Goal: Subscribe to service/newsletter

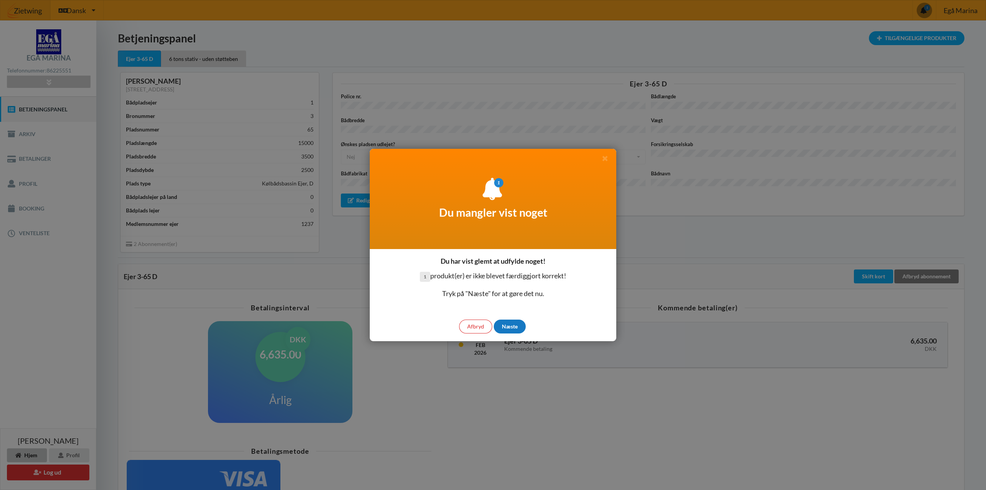
click at [510, 326] on div "Næste" at bounding box center [510, 326] width 32 height 14
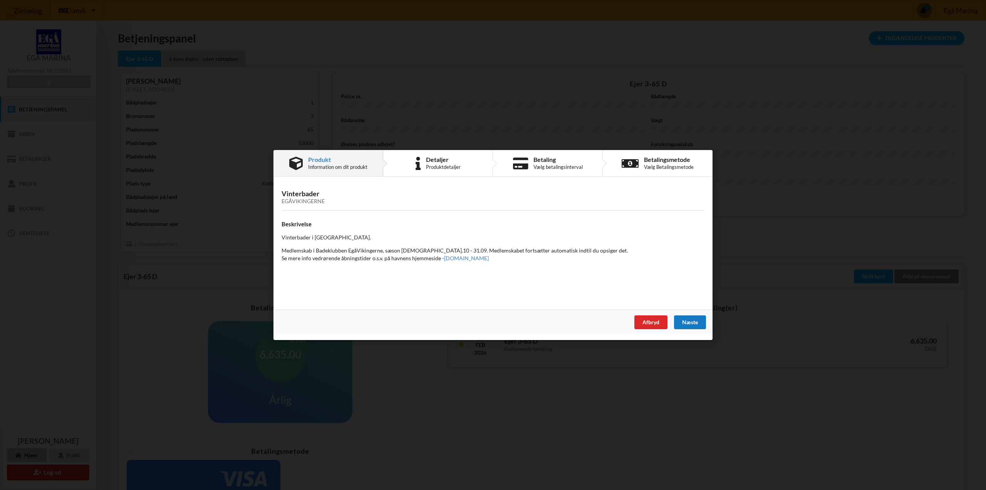
click at [694, 320] on div "Næste" at bounding box center [690, 322] width 32 height 14
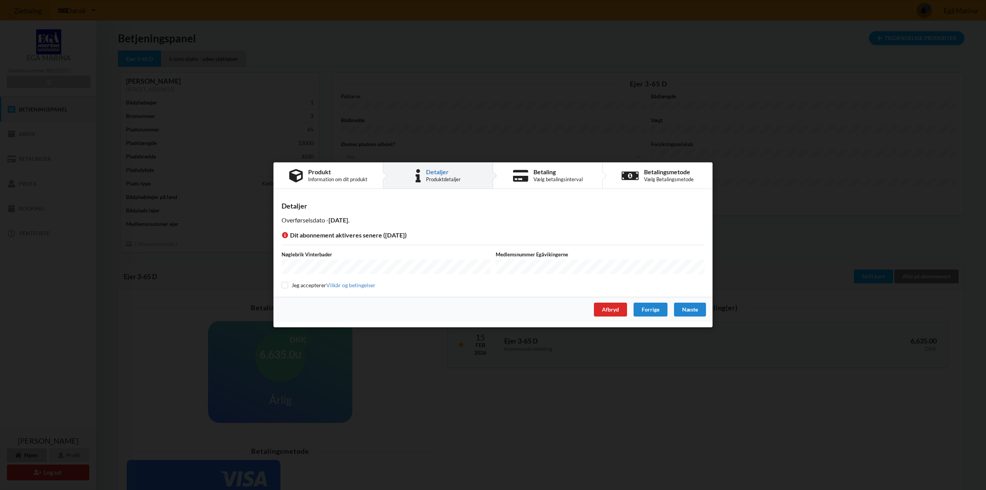
click at [280, 284] on div "Detaljer Overførselsdato - 2025-09-15 . Dit abonnement aktiveres senere (2025-1…" at bounding box center [492, 246] width 439 height 102
click at [284, 284] on input "checkbox" at bounding box center [285, 285] width 7 height 7
checkbox input "true"
click at [686, 310] on div "Næste" at bounding box center [690, 310] width 32 height 14
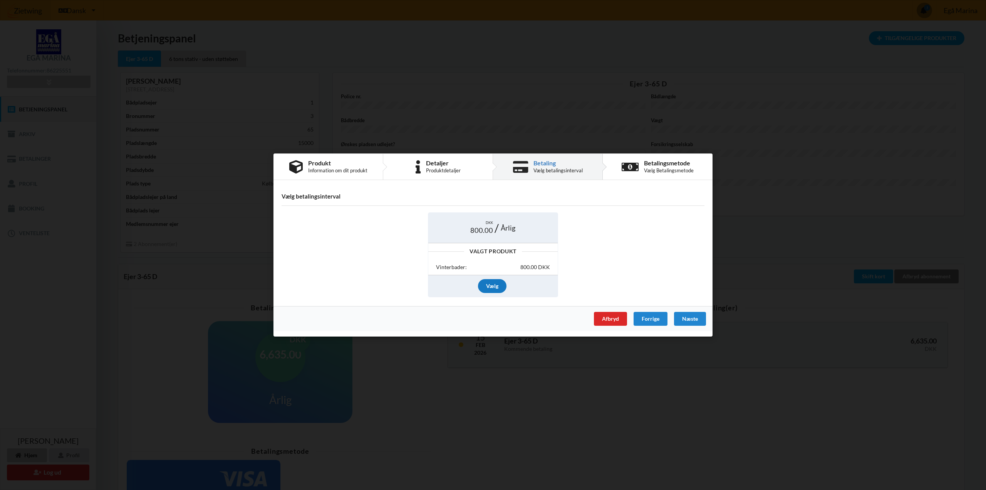
click at [490, 284] on div "Vælg" at bounding box center [492, 286] width 29 height 14
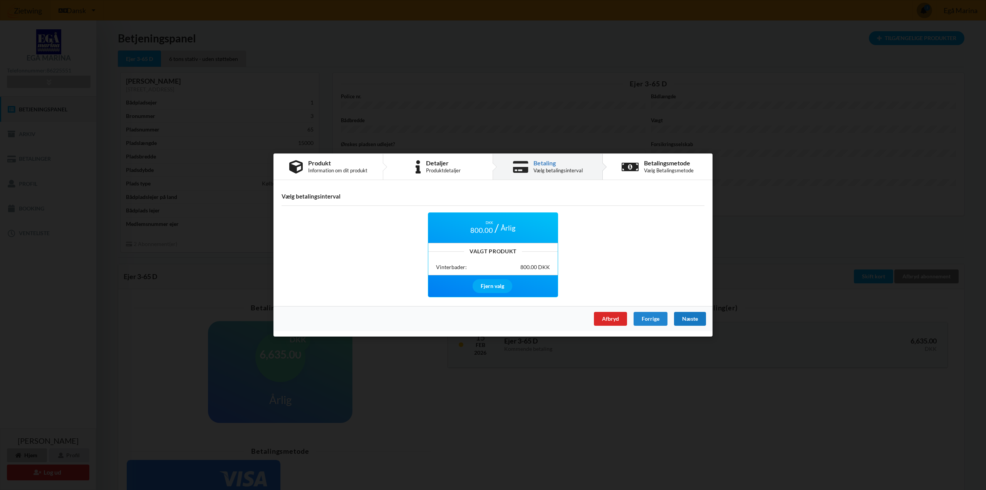
click at [683, 319] on div "Næste" at bounding box center [690, 319] width 32 height 14
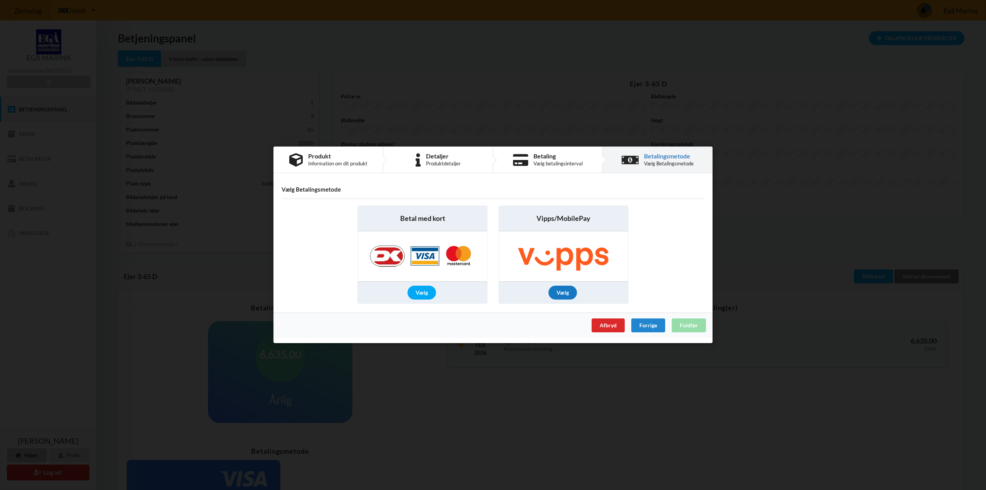
click at [564, 292] on div "Vælg" at bounding box center [563, 293] width 29 height 14
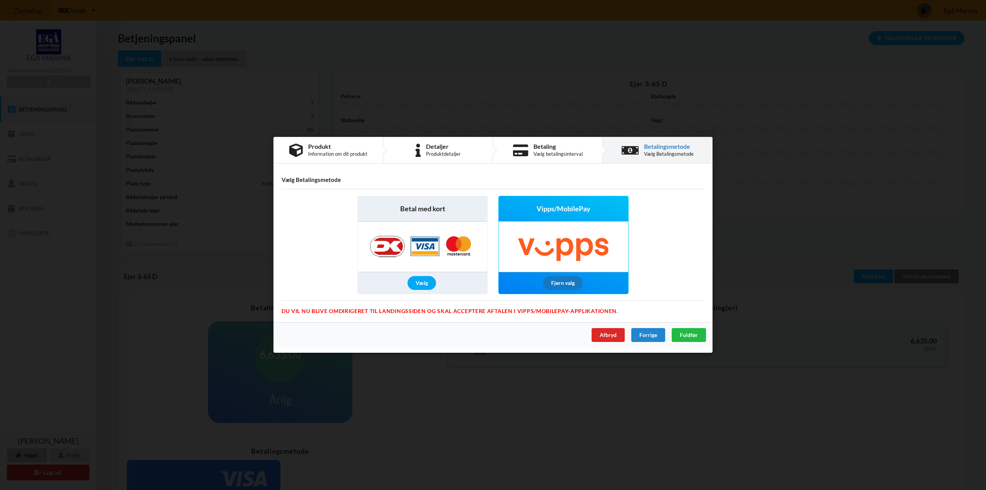
click at [556, 280] on div "Fjern valg" at bounding box center [563, 283] width 40 height 14
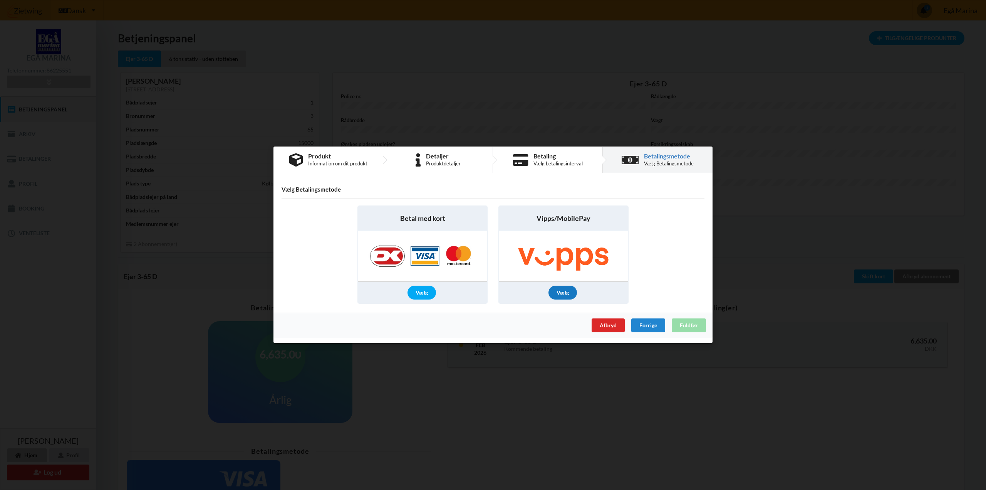
click at [569, 293] on div "Vælg" at bounding box center [563, 293] width 29 height 14
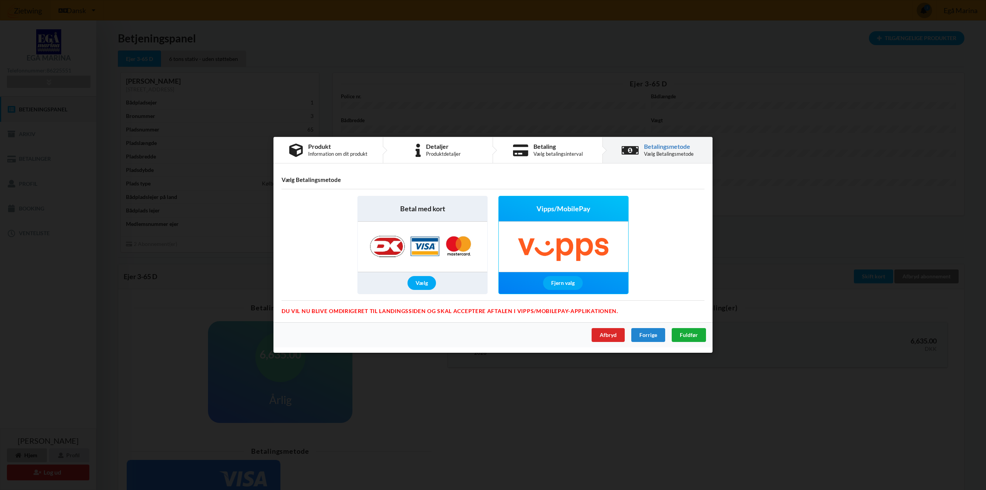
click at [689, 335] on span "Fuldfør" at bounding box center [689, 335] width 18 height 7
click at [644, 269] on div "Betal med kort Vælg Vipps/MobilePay Fjern valg" at bounding box center [493, 245] width 434 height 109
click at [421, 285] on div "Vælg" at bounding box center [422, 283] width 29 height 14
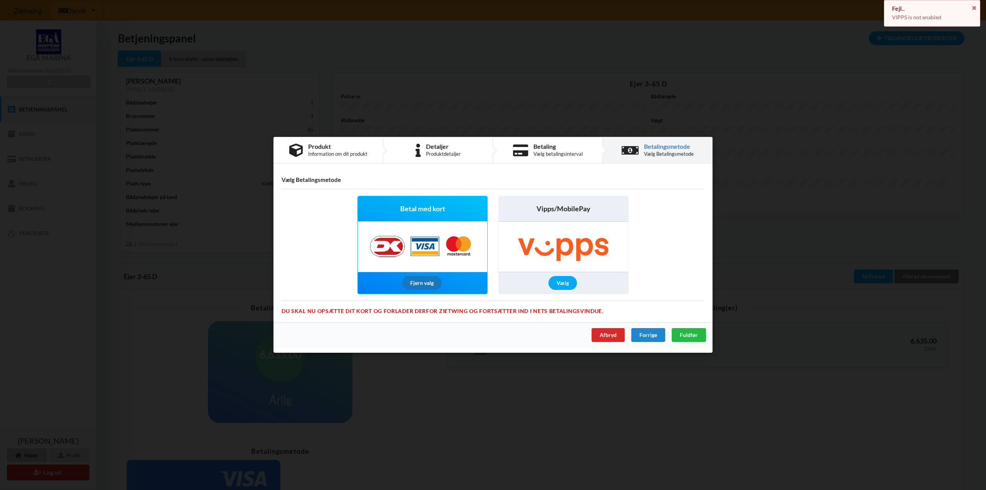
click at [421, 281] on div "Fjern valg" at bounding box center [422, 283] width 40 height 14
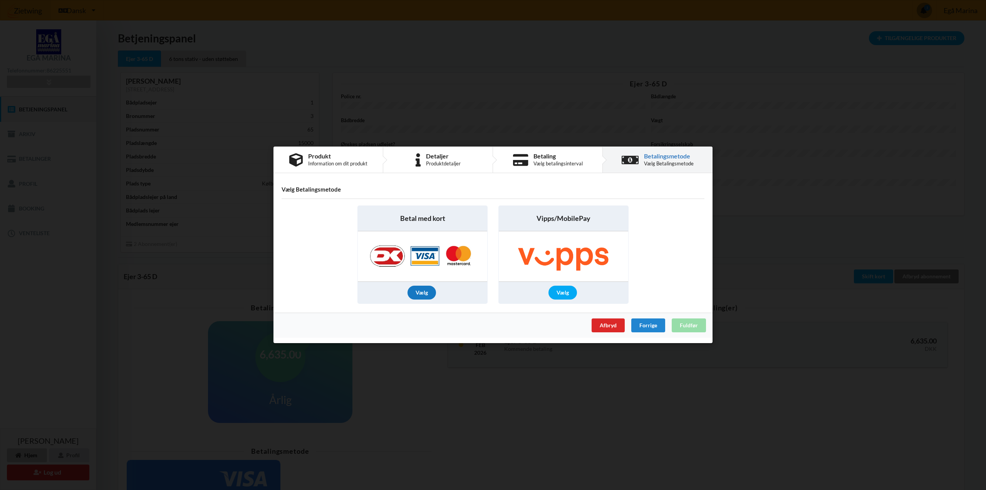
click at [421, 290] on div "Vælg" at bounding box center [422, 293] width 29 height 14
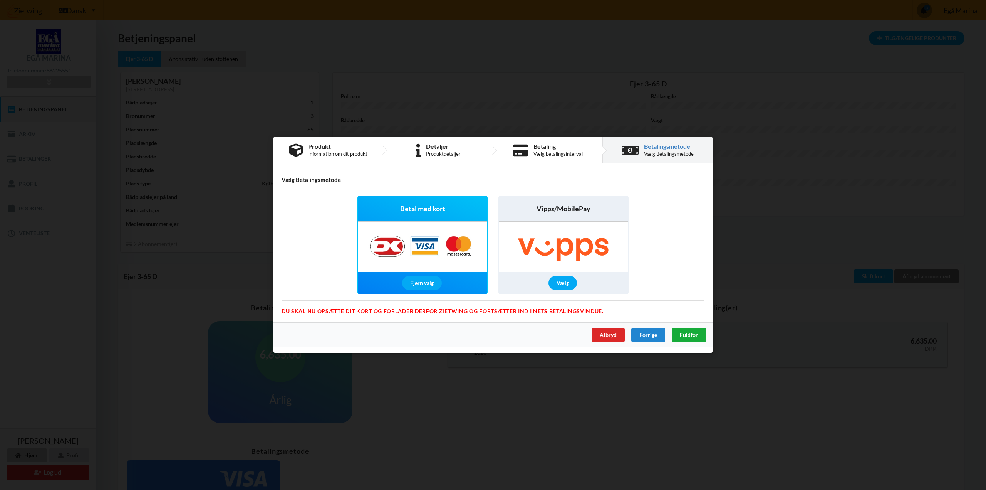
click at [685, 333] on span "Fuldfør" at bounding box center [689, 335] width 18 height 7
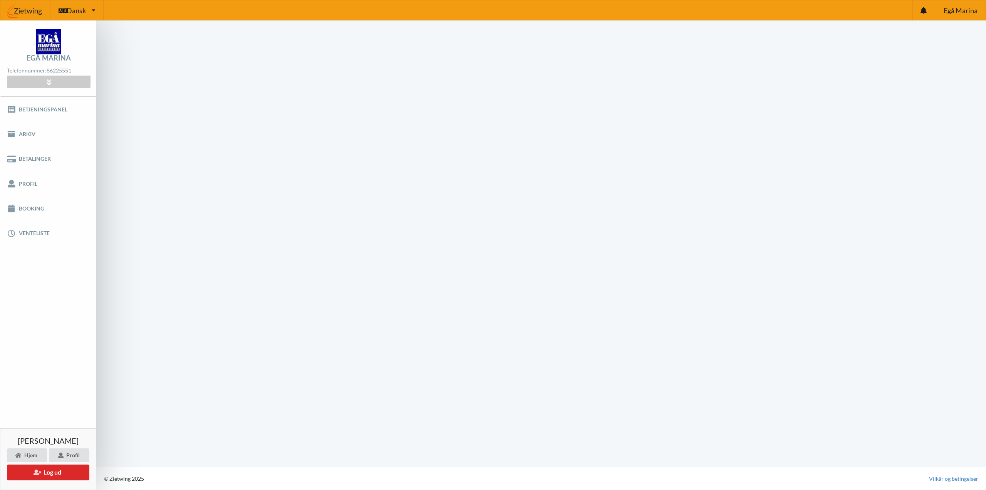
click at [0, 489] on com-1password-button at bounding box center [0, 490] width 0 height 0
click at [40, 154] on link "Betalinger" at bounding box center [48, 158] width 96 height 25
click at [28, 156] on link "Betalinger" at bounding box center [48, 158] width 96 height 25
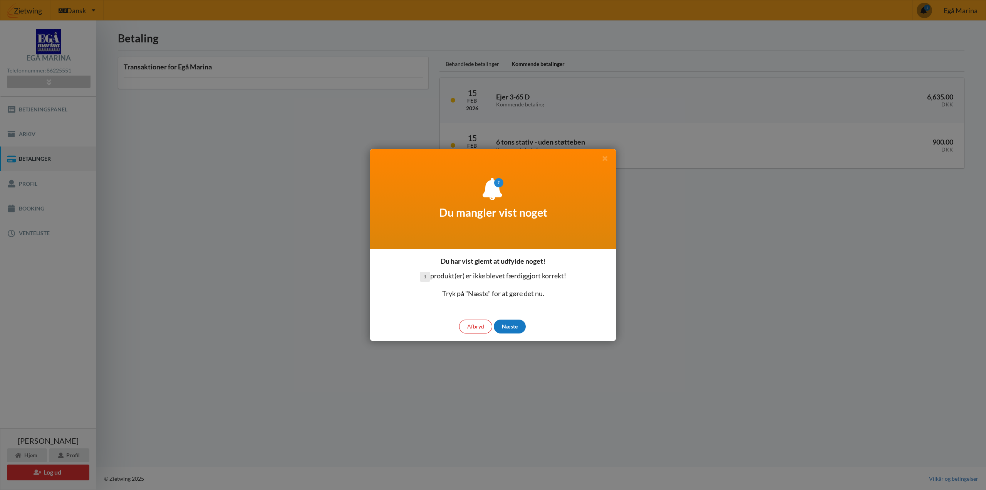
click at [513, 328] on div "Næste" at bounding box center [510, 326] width 32 height 14
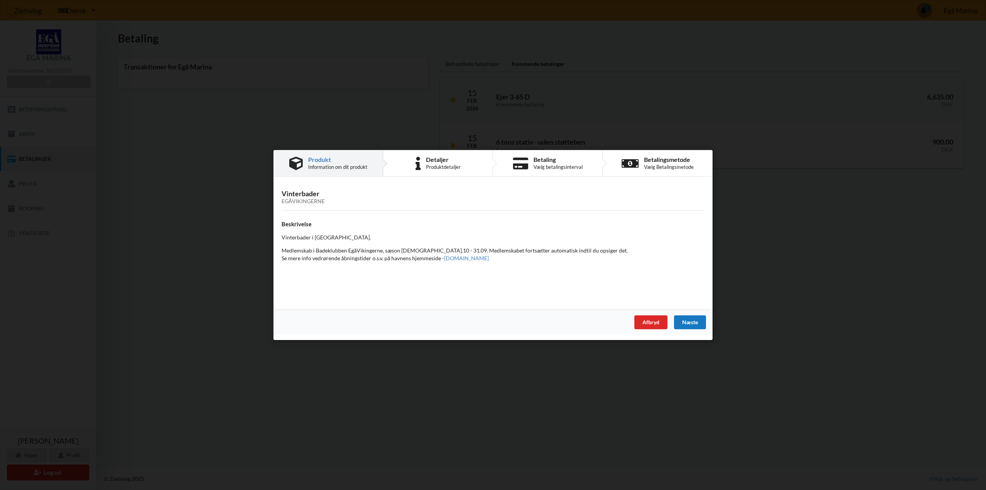
click at [690, 321] on div "Næste" at bounding box center [690, 322] width 32 height 14
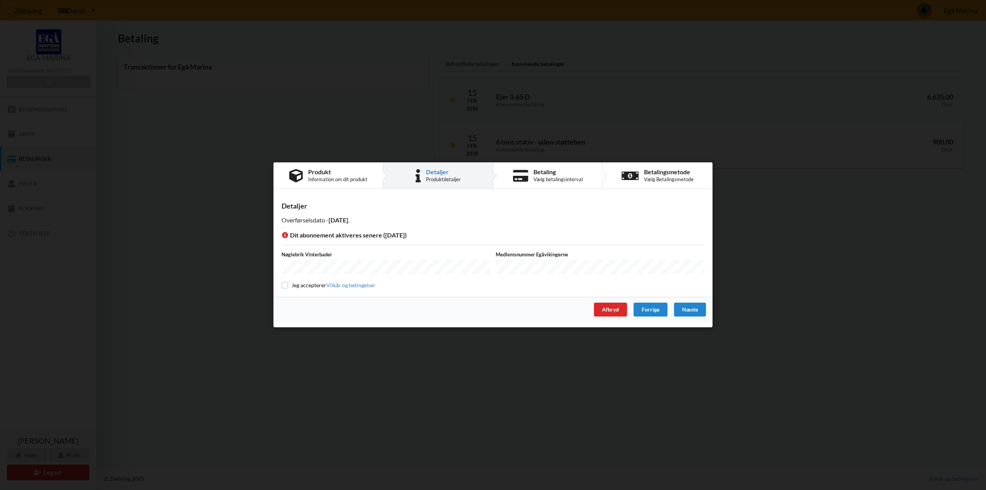
click at [286, 285] on input "checkbox" at bounding box center [285, 285] width 7 height 7
checkbox input "true"
click at [687, 308] on div "Næste" at bounding box center [690, 310] width 32 height 14
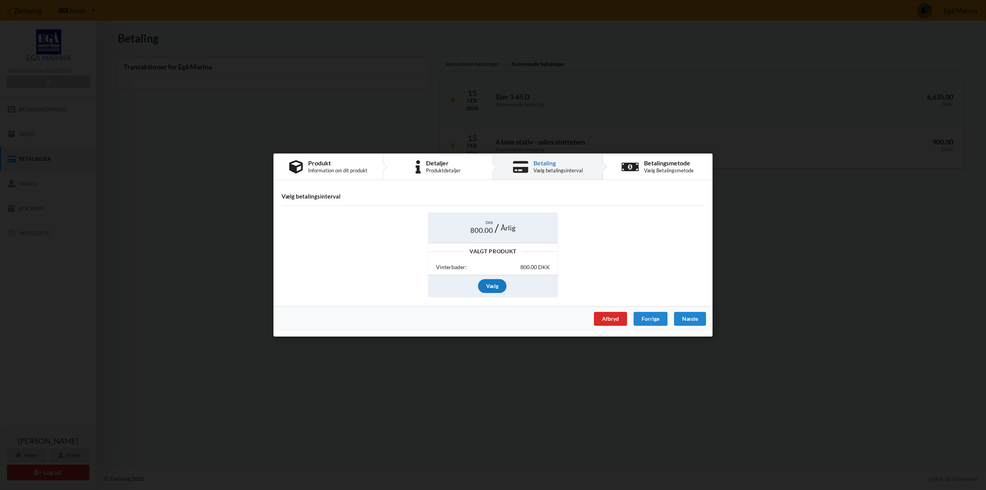
click at [495, 285] on div "Vælg" at bounding box center [492, 286] width 29 height 14
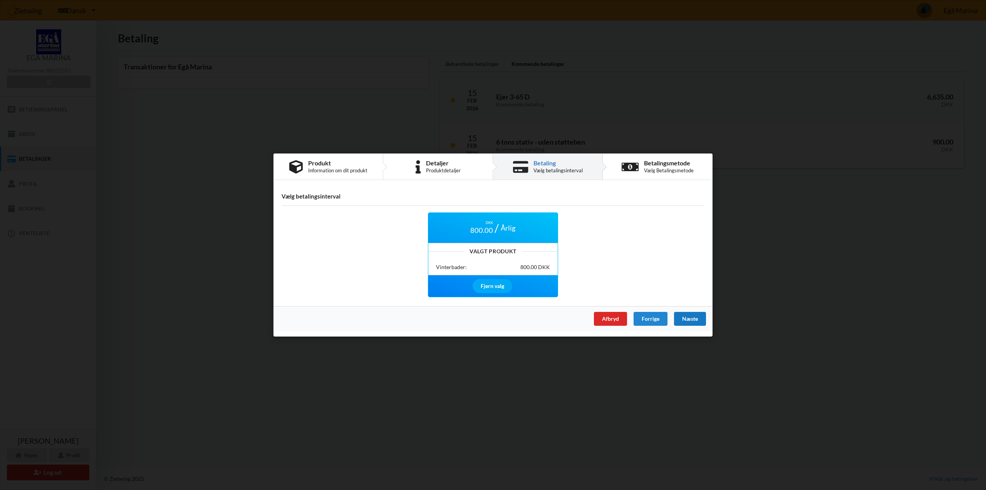
click at [691, 319] on div "Næste" at bounding box center [690, 319] width 32 height 14
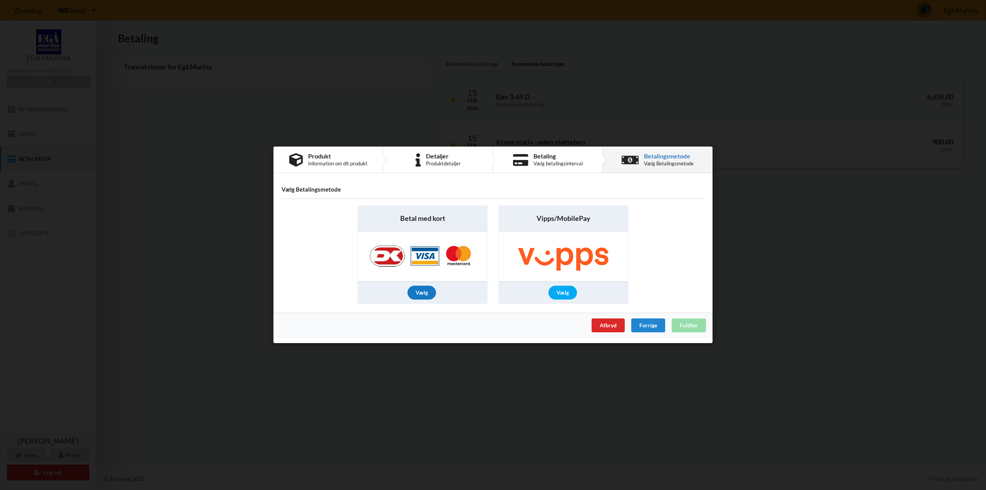
click at [426, 292] on div "Vælg" at bounding box center [422, 293] width 29 height 14
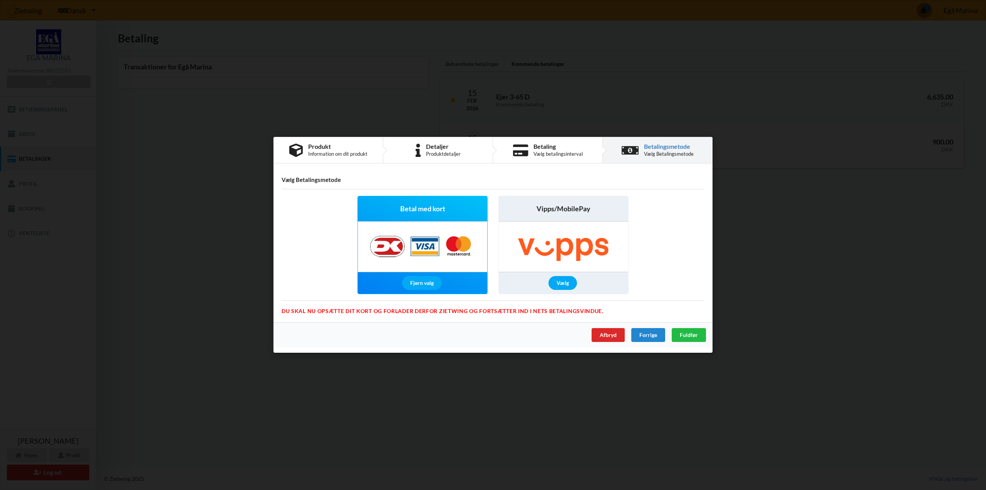
click at [422, 268] on img at bounding box center [422, 247] width 121 height 50
click at [430, 240] on img at bounding box center [422, 247] width 121 height 50
click at [421, 236] on img at bounding box center [422, 247] width 121 height 50
click at [685, 334] on span "Fuldfør" at bounding box center [689, 335] width 18 height 7
